Goal: Check status: Check status

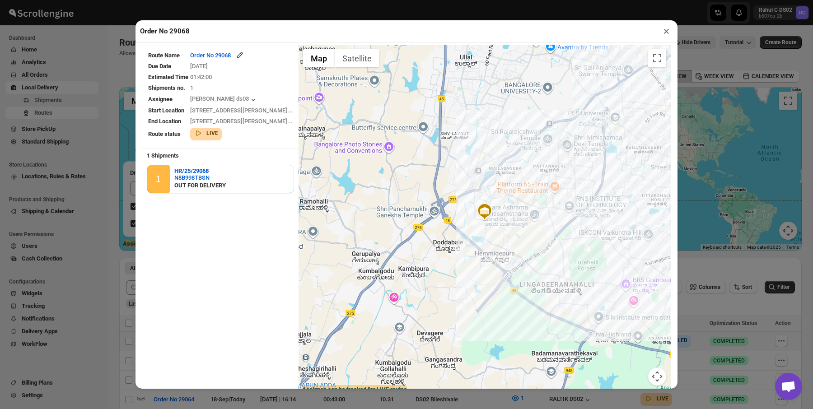
scroll to position [179, 0]
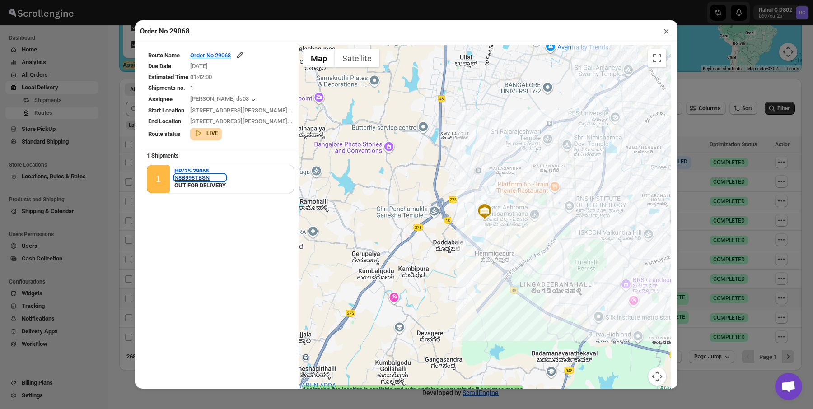
click at [201, 177] on div "N8B998TBSN" at bounding box center [199, 177] width 51 height 7
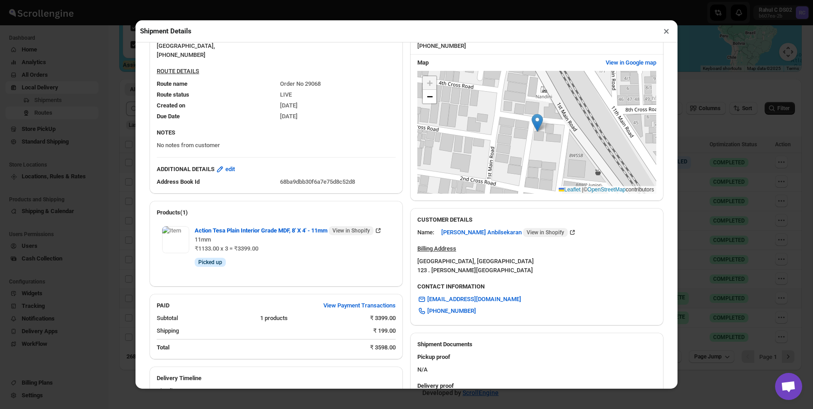
scroll to position [307, 0]
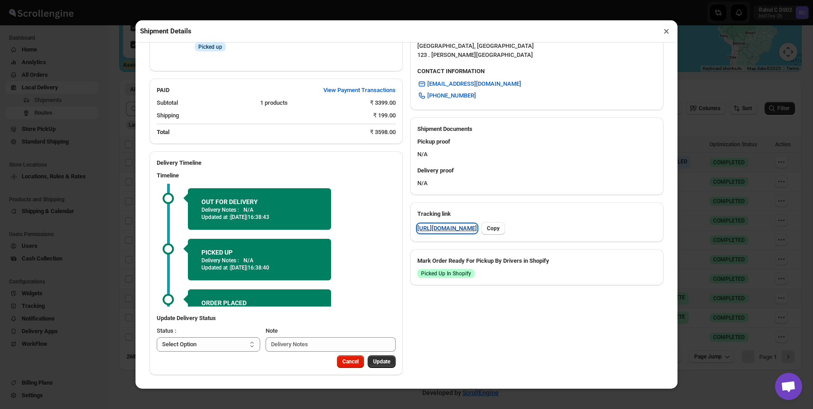
click at [458, 224] on link "[URL][DOMAIN_NAME]" at bounding box center [447, 228] width 60 height 9
click at [79, 87] on div "Shipment Details × HR/25/29068 Awb : N8B998TBSN DATE [DATE] | 16:35 Info OUT FO…" at bounding box center [406, 204] width 813 height 409
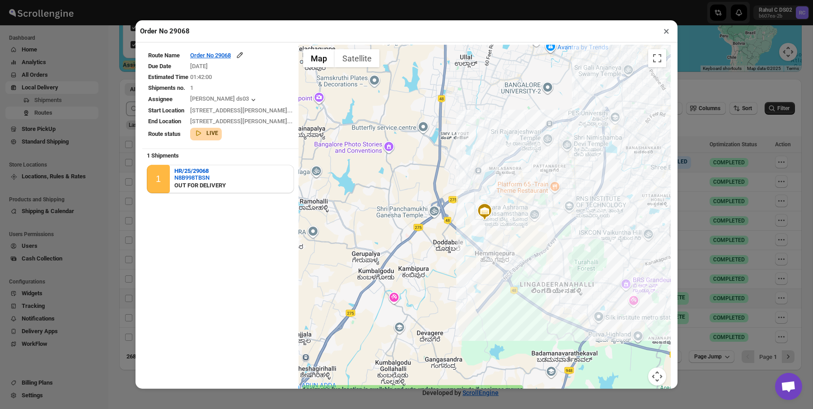
click at [83, 89] on div "Order No 29068 × Route Name Order No 29068 Due Date [DATE] Estimated Time 01:42…" at bounding box center [406, 204] width 813 height 409
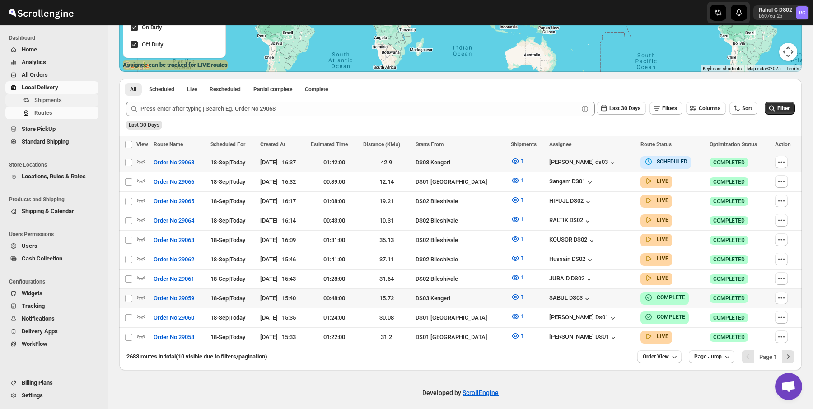
click at [79, 99] on span "Shipments" at bounding box center [65, 100] width 62 height 9
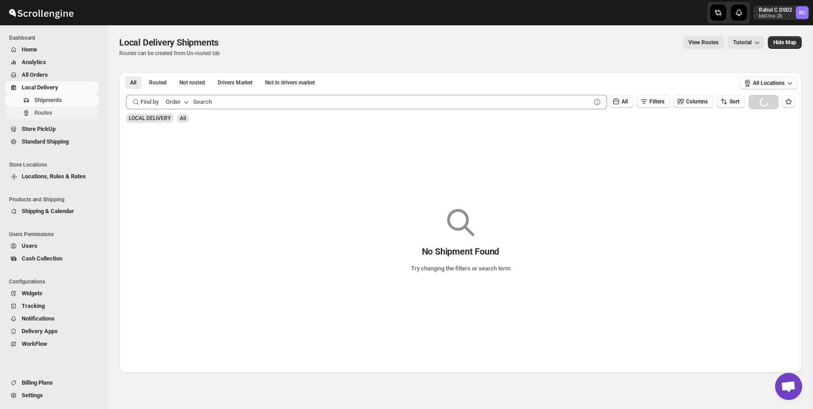
click at [78, 112] on span "Routes" at bounding box center [65, 112] width 62 height 9
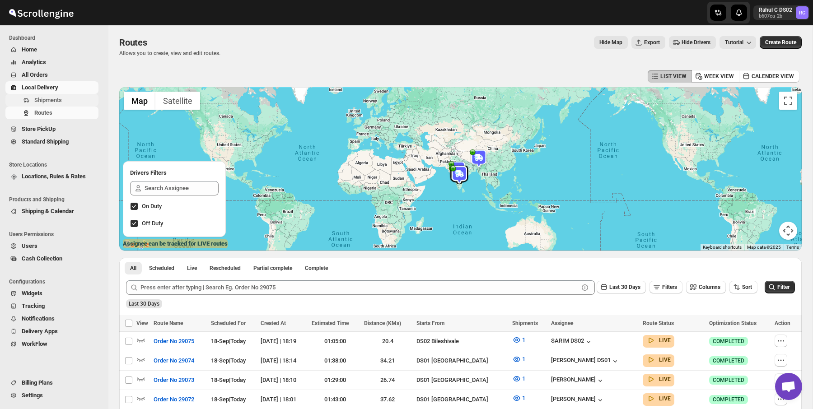
click at [69, 101] on span "Shipments" at bounding box center [65, 100] width 62 height 9
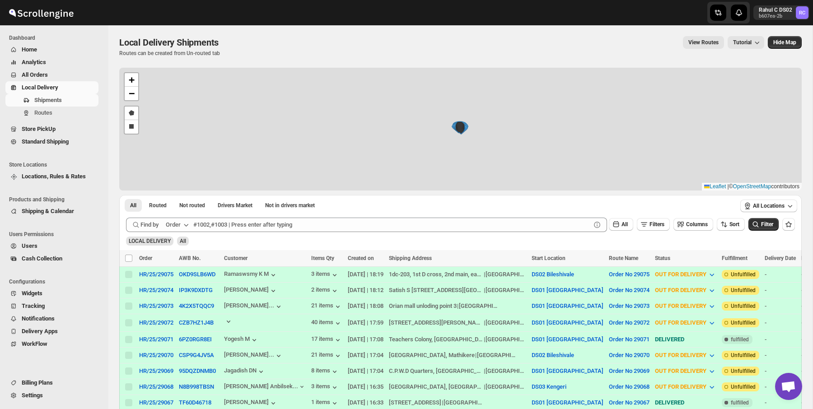
click at [304, 40] on div "View Routes Tutorial" at bounding box center [496, 42] width 535 height 13
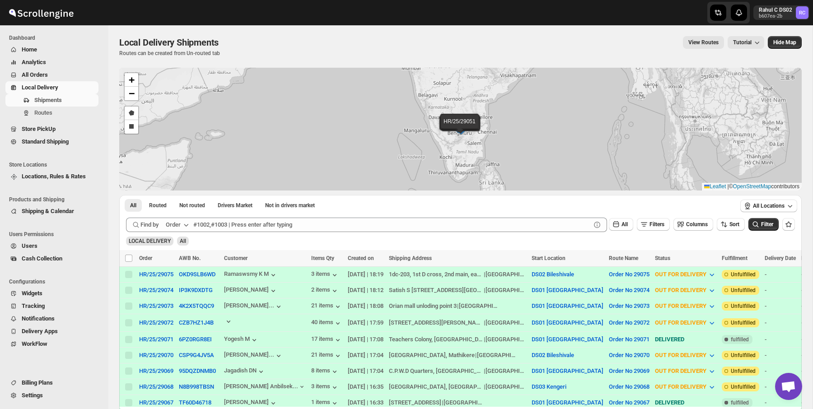
click at [304, 40] on div "View Routes Tutorial" at bounding box center [496, 42] width 535 height 13
click at [233, 319] on icon "button" at bounding box center [228, 321] width 9 height 9
click at [233, 317] on icon "button" at bounding box center [228, 321] width 9 height 9
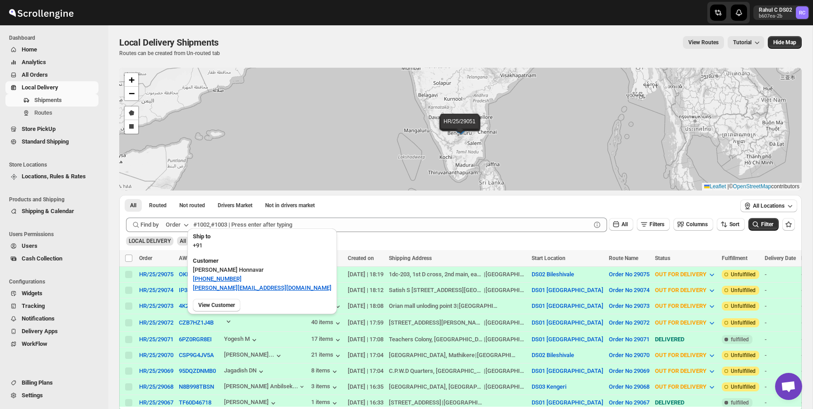
click at [209, 247] on p "+91" at bounding box center [262, 245] width 139 height 9
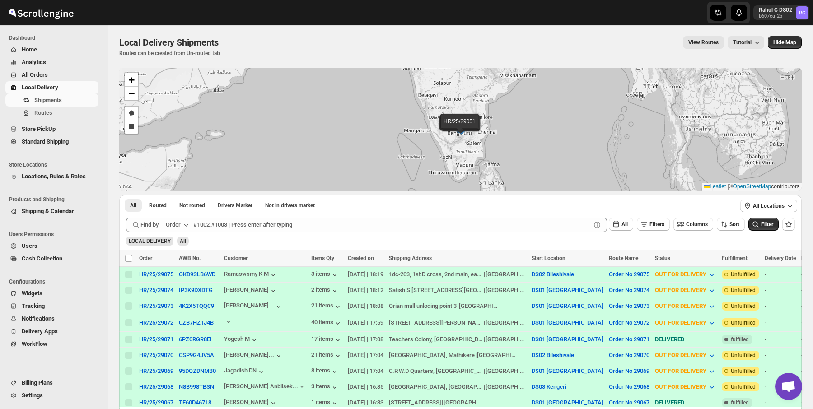
click at [239, 326] on div at bounding box center [265, 323] width 82 height 12
click at [233, 322] on icon "button" at bounding box center [228, 321] width 9 height 9
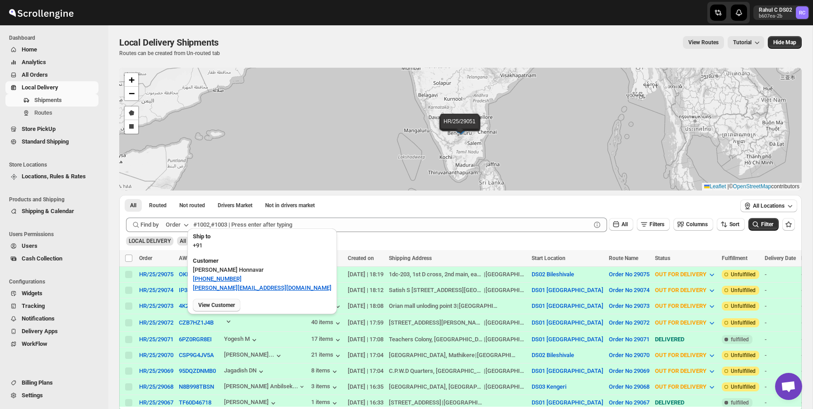
click at [221, 304] on span "View Customer" at bounding box center [216, 305] width 37 height 7
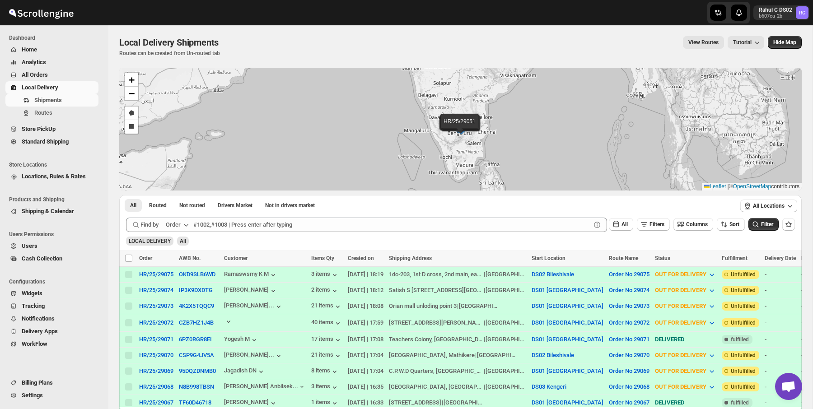
click at [217, 36] on div "Local Delivery Shipments" at bounding box center [170, 42] width 103 height 13
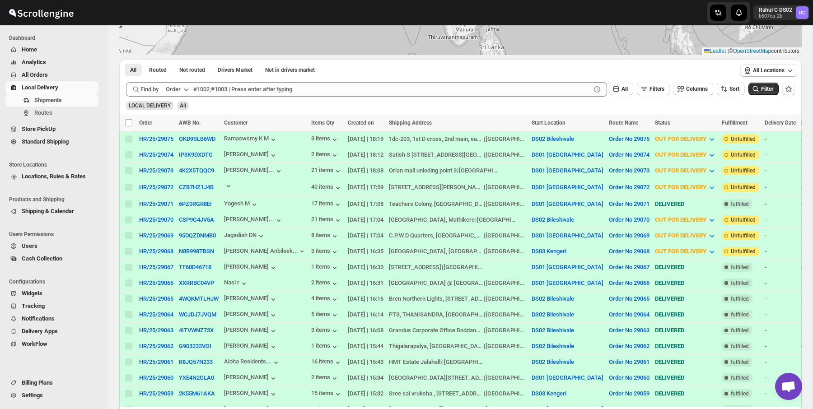
scroll to position [112, 0]
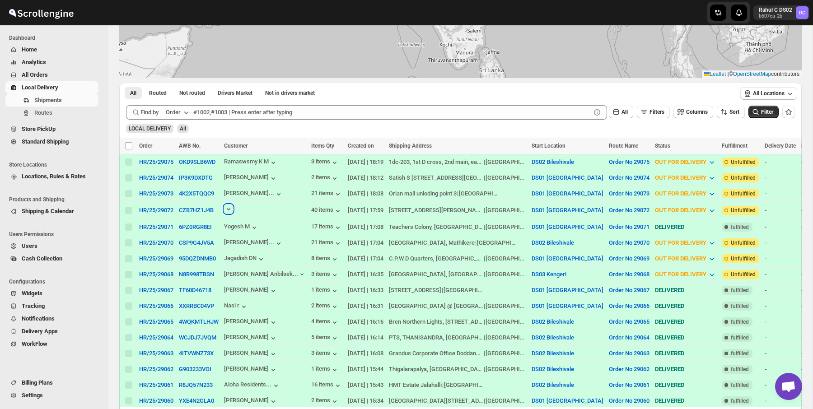
click at [233, 208] on icon "button" at bounding box center [228, 209] width 9 height 9
click at [232, 205] on icon "button" at bounding box center [228, 209] width 9 height 9
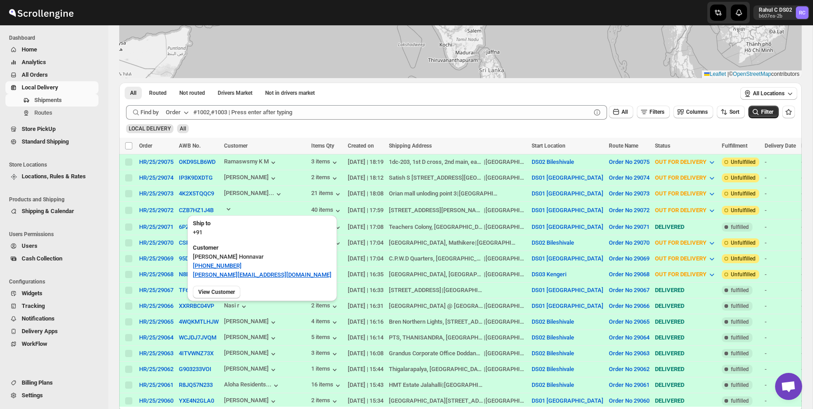
click at [201, 228] on p "+91" at bounding box center [262, 232] width 139 height 9
click at [198, 222] on b "Ship to" at bounding box center [202, 223] width 18 height 7
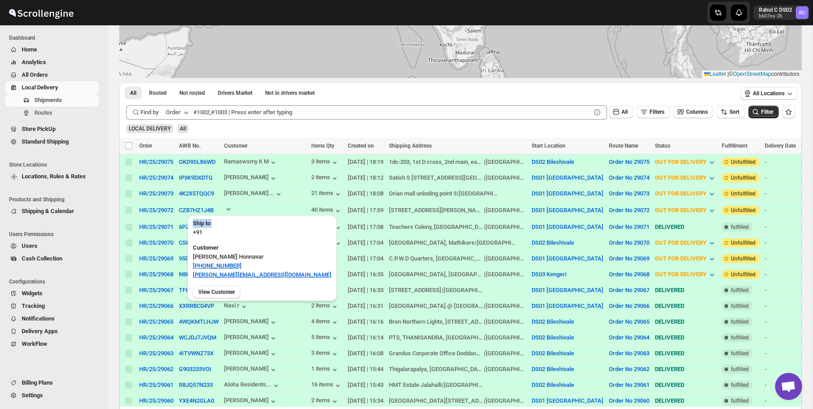
click at [198, 222] on b "Ship to" at bounding box center [202, 223] width 18 height 7
click at [197, 232] on p "+91" at bounding box center [262, 232] width 139 height 9
click at [217, 239] on div "Ship to +91" at bounding box center [261, 227] width 149 height 24
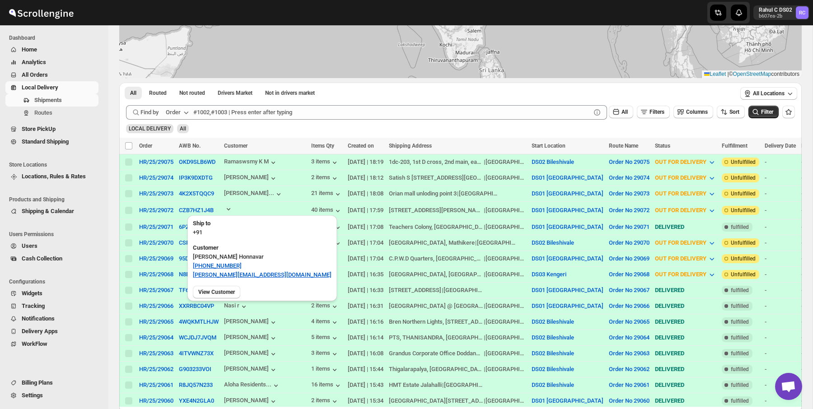
click at [217, 239] on div "Ship to +91" at bounding box center [261, 227] width 149 height 24
click at [214, 249] on b "Customer" at bounding box center [206, 247] width 26 height 7
click at [206, 251] on div "Customer [PERSON_NAME] Honnavar [PHONE_NUMBER] [PERSON_NAME][EMAIL_ADDRESS][DOM…" at bounding box center [261, 261] width 149 height 42
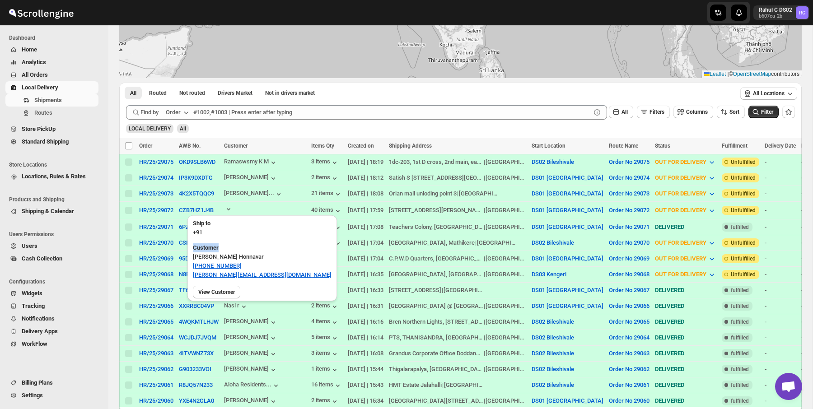
click at [206, 251] on div "Customer [PERSON_NAME] Honnavar [PHONE_NUMBER] [PERSON_NAME][EMAIL_ADDRESS][DOM…" at bounding box center [261, 261] width 149 height 42
click at [212, 292] on span "View Customer" at bounding box center [216, 292] width 37 height 7
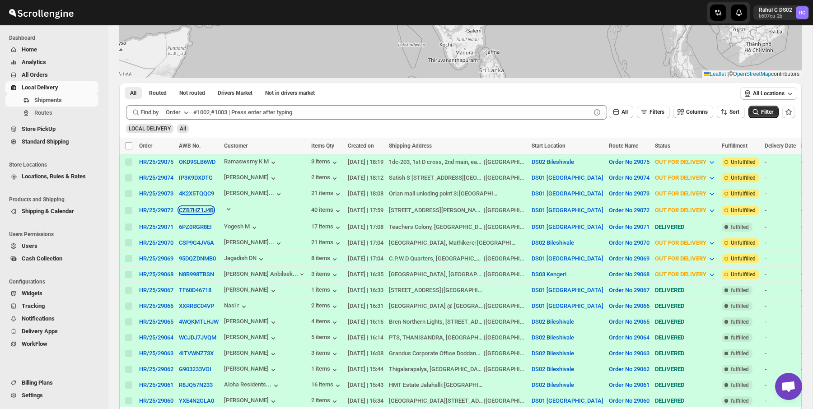
click at [203, 209] on button "CZB7HZ1J4B" at bounding box center [196, 210] width 35 height 7
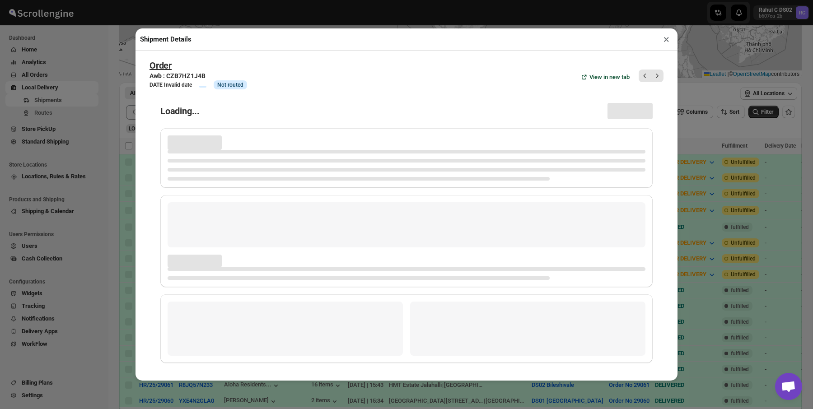
click at [97, 164] on div "Shipment Details × Order Awb : CZB7HZ1J4B DATE Invalid date Info Info Not route…" at bounding box center [406, 204] width 813 height 409
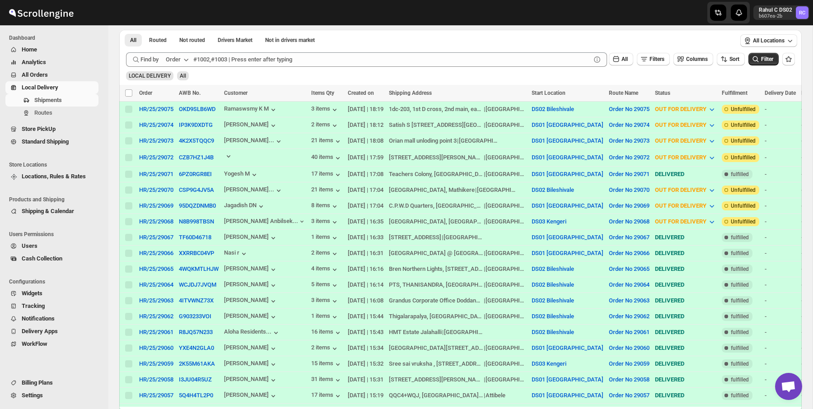
scroll to position [329, 0]
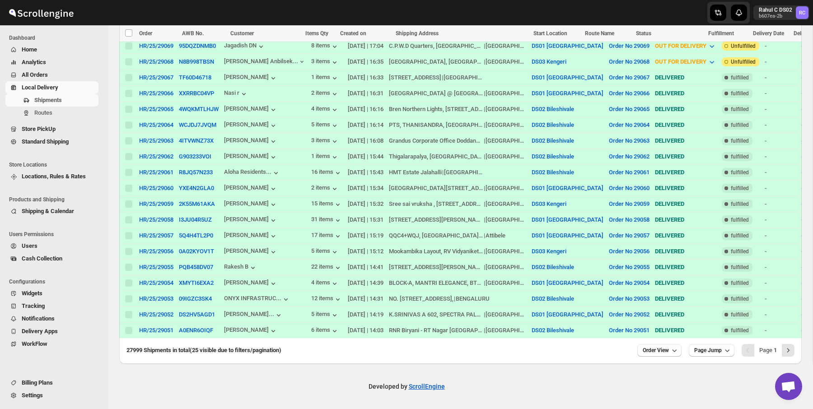
click at [655, 358] on div "27999 Shipments in total (25 visible due to filters/pagination) Order View Page…" at bounding box center [460, 351] width 682 height 23
click at [659, 356] on button "Order View" at bounding box center [659, 350] width 44 height 13
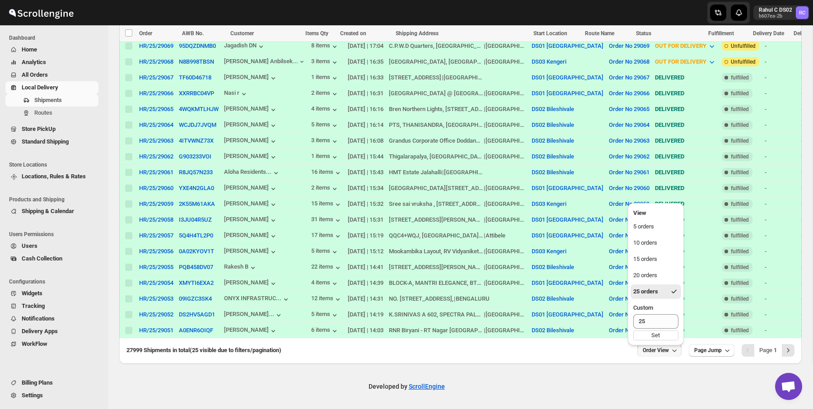
click at [606, 352] on div "27999 Shipments in total (25 visible due to filters/pagination)" at bounding box center [378, 350] width 504 height 9
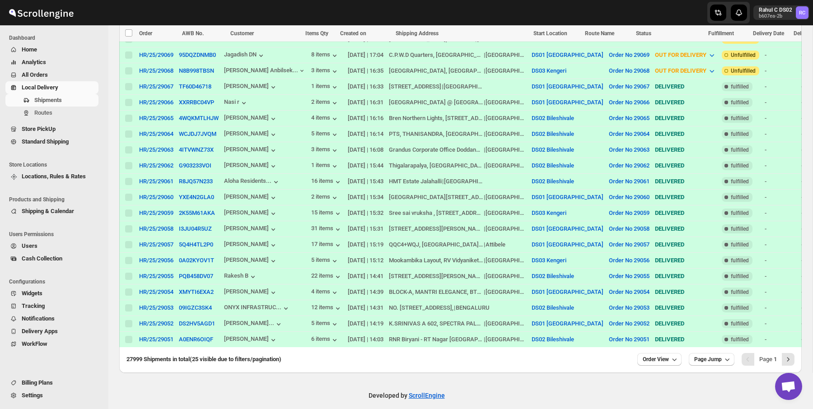
scroll to position [313, 0]
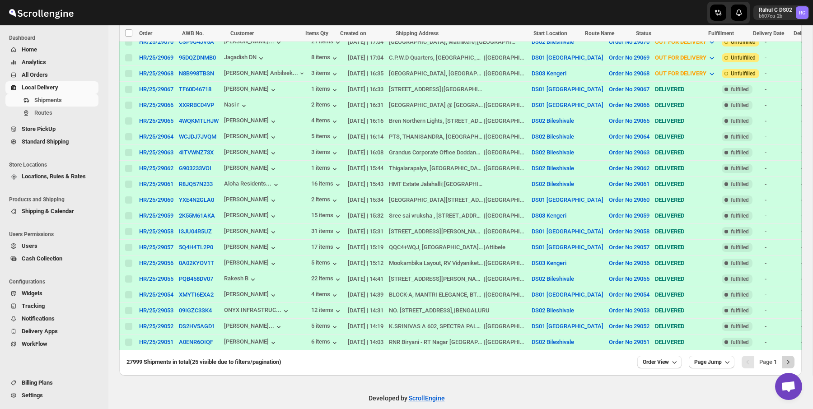
click at [791, 363] on icon "Next" at bounding box center [787, 362] width 9 height 9
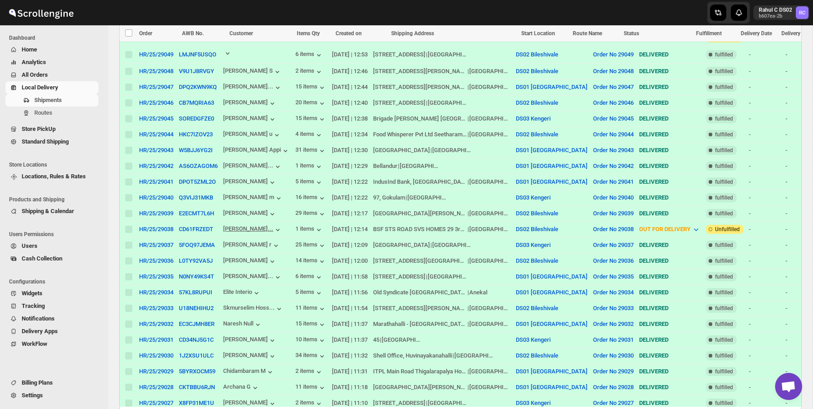
scroll to position [232, 0]
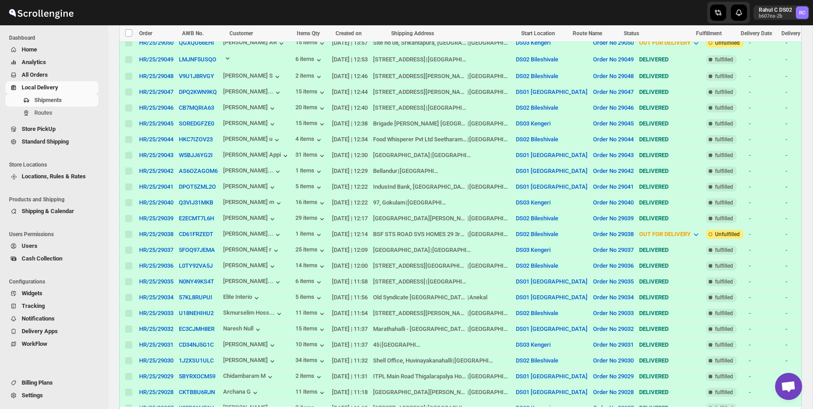
click at [231, 51] on td at bounding box center [256, 60] width 72 height 18
click at [232, 56] on icon "button" at bounding box center [227, 58] width 9 height 9
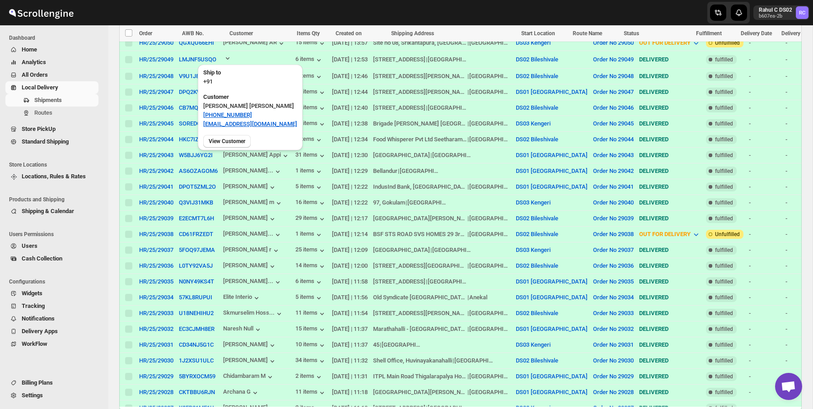
click at [220, 85] on p "+91" at bounding box center [250, 81] width 94 height 9
click at [222, 104] on p "[PERSON_NAME]" at bounding box center [250, 106] width 94 height 9
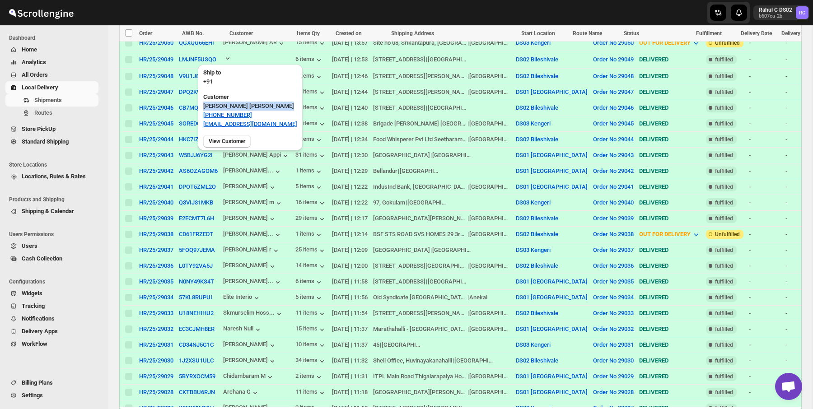
click at [222, 104] on p "[PERSON_NAME]" at bounding box center [250, 106] width 94 height 9
click at [213, 84] on p "+91" at bounding box center [250, 81] width 94 height 9
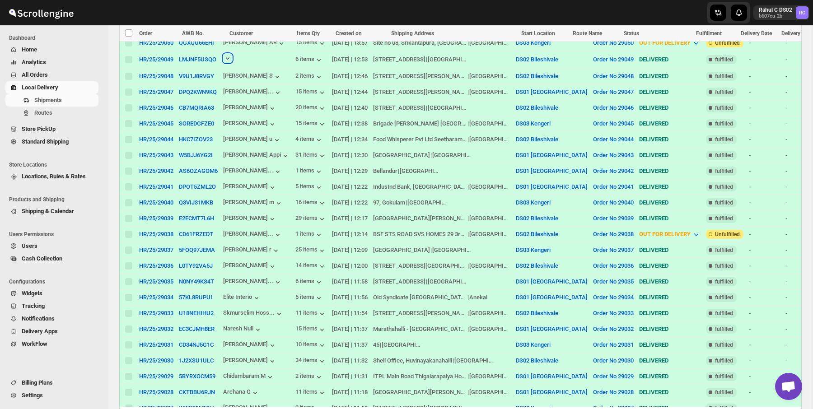
click at [232, 59] on icon "button" at bounding box center [227, 58] width 9 height 9
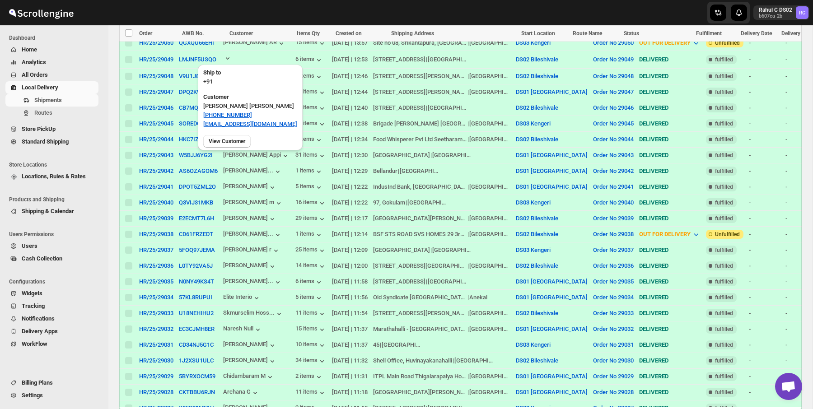
click at [224, 77] on p "+91" at bounding box center [250, 81] width 94 height 9
click at [223, 77] on div "Ship to +91" at bounding box center [250, 77] width 105 height 24
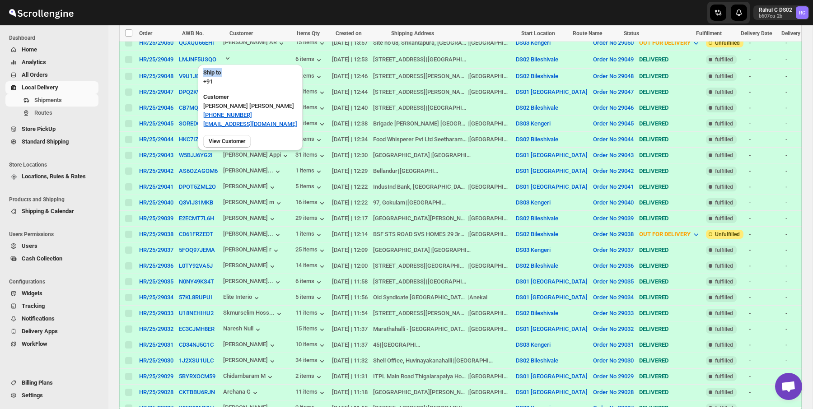
click at [223, 77] on div "Ship to +91" at bounding box center [250, 77] width 105 height 24
click at [237, 141] on span "View Customer" at bounding box center [227, 141] width 37 height 7
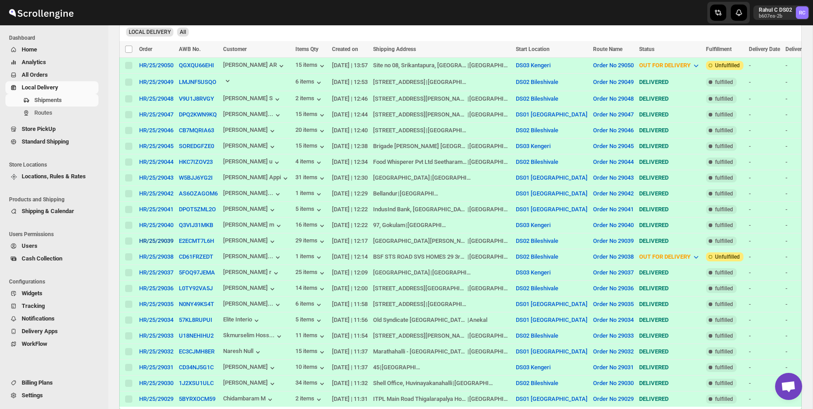
scroll to position [329, 0]
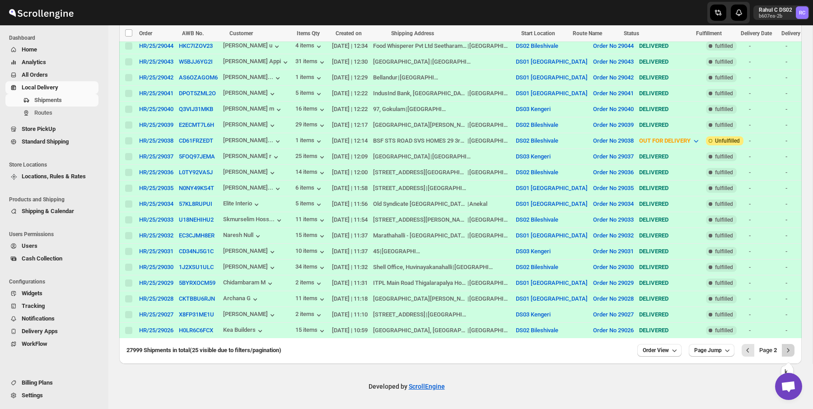
click at [792, 360] on div "k" at bounding box center [787, 370] width 16 height 20
click at [792, 355] on button "Next" at bounding box center [788, 350] width 13 height 13
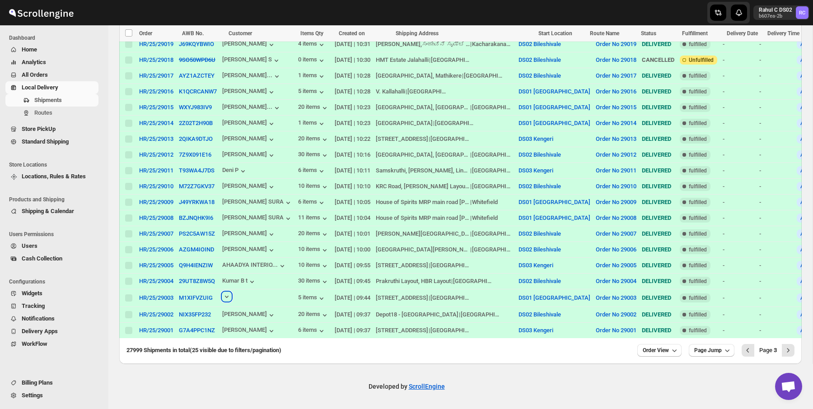
click at [228, 293] on icon "button" at bounding box center [226, 296] width 9 height 9
click at [232, 289] on td at bounding box center [257, 298] width 76 height 18
click at [228, 296] on icon "button" at bounding box center [227, 297] width 4 height 2
